Goal: Go to known website

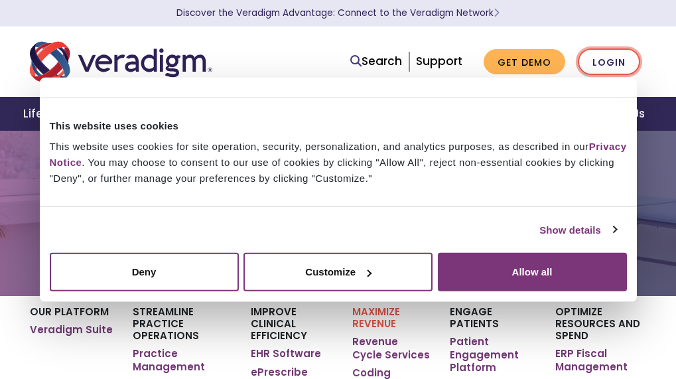
click at [608, 57] on link "Login" at bounding box center [609, 61] width 62 height 27
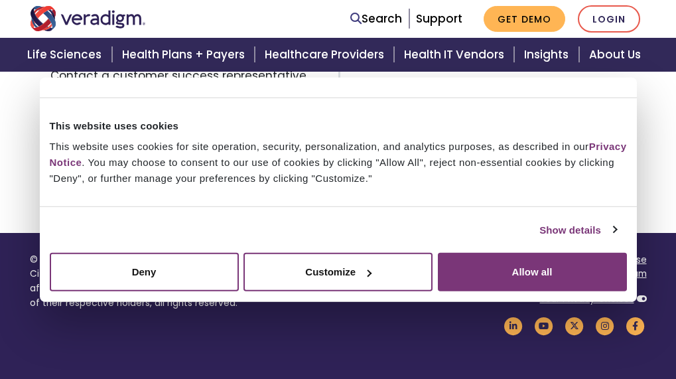
scroll to position [1061, 0]
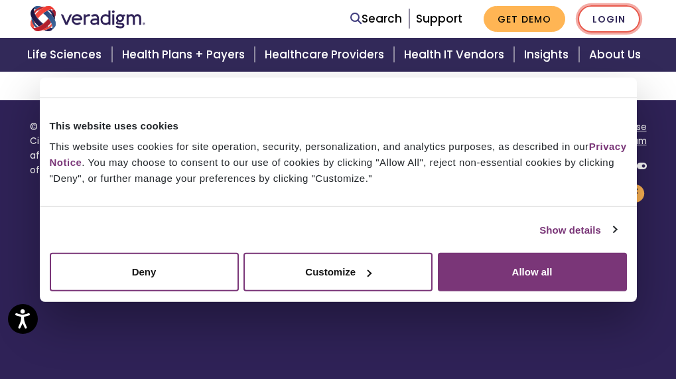
click at [605, 19] on link "Login" at bounding box center [609, 18] width 62 height 27
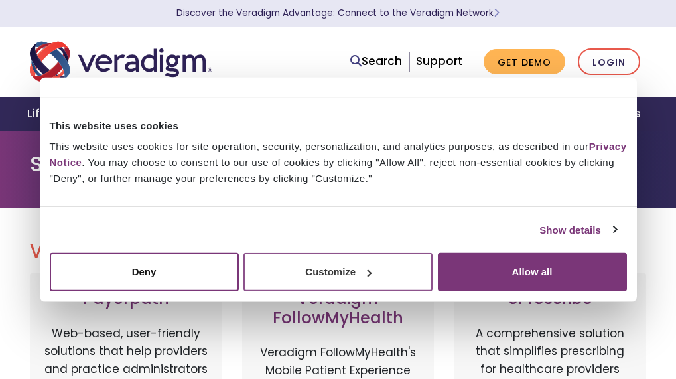
scroll to position [332, 0]
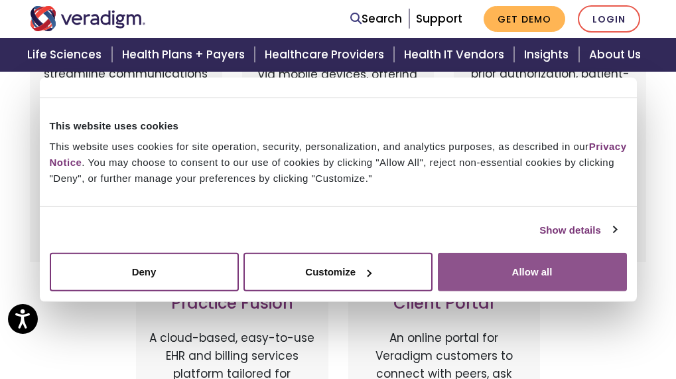
click at [531, 265] on button "Allow all" at bounding box center [532, 272] width 189 height 38
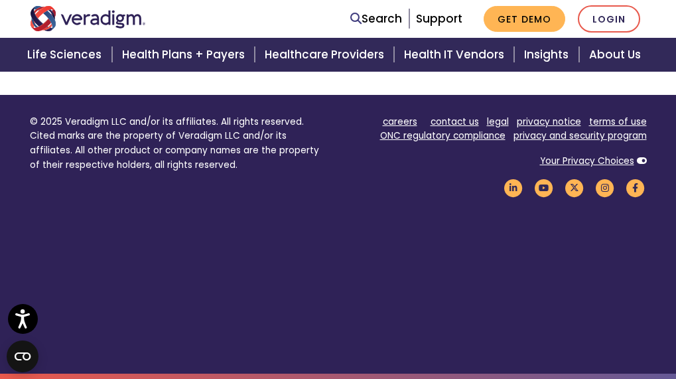
scroll to position [669, 0]
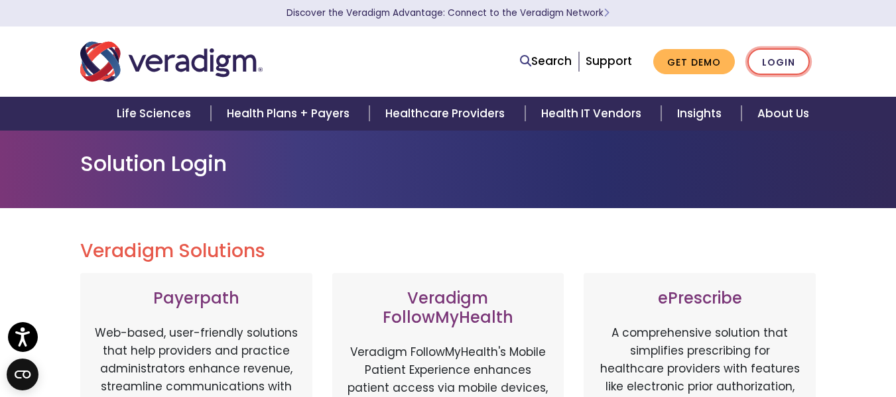
click at [771, 64] on link "Login" at bounding box center [778, 61] width 62 height 27
